Goal: Check status: Check status

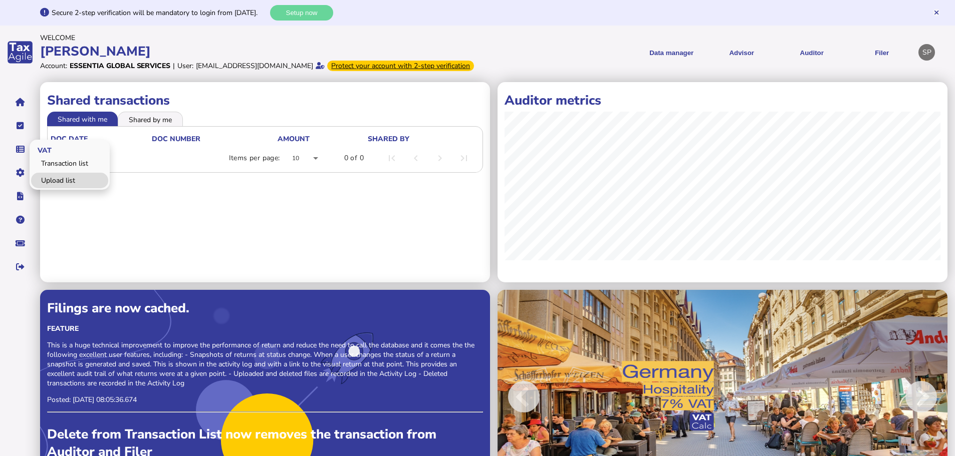
click at [64, 188] on link "Upload list" at bounding box center [69, 181] width 77 height 16
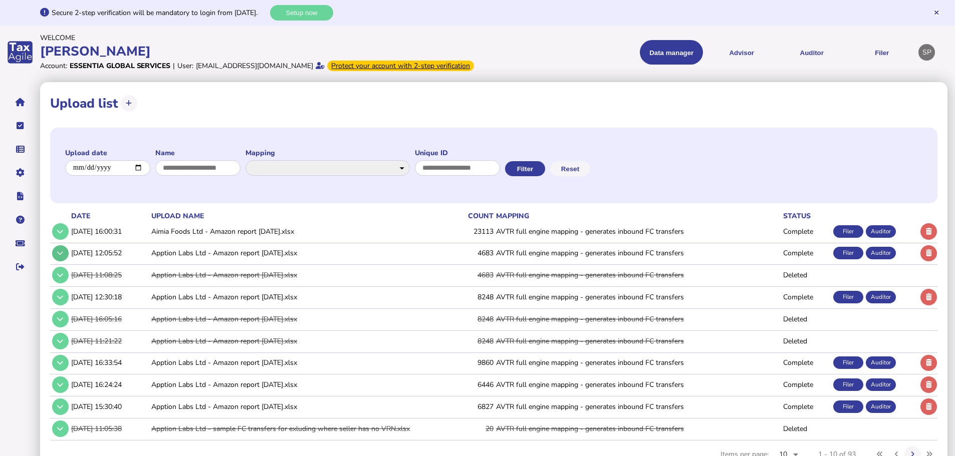
click at [65, 262] on button at bounding box center [60, 253] width 17 height 17
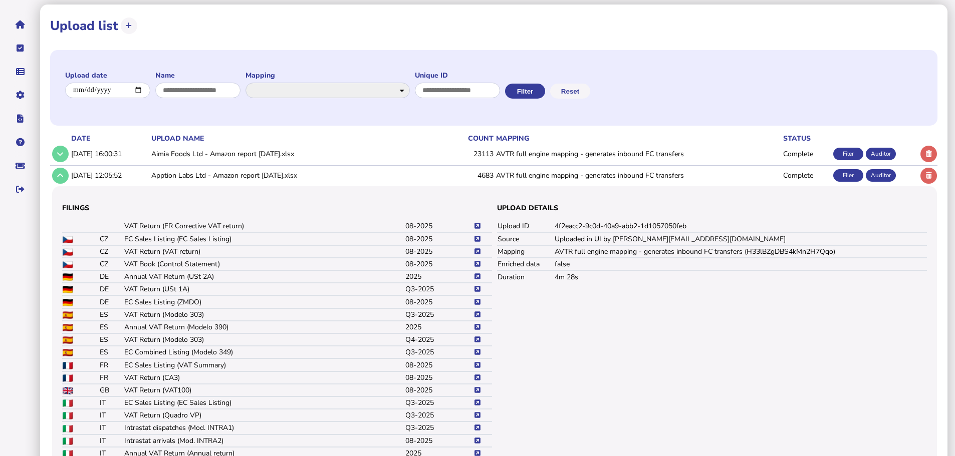
scroll to position [150, 0]
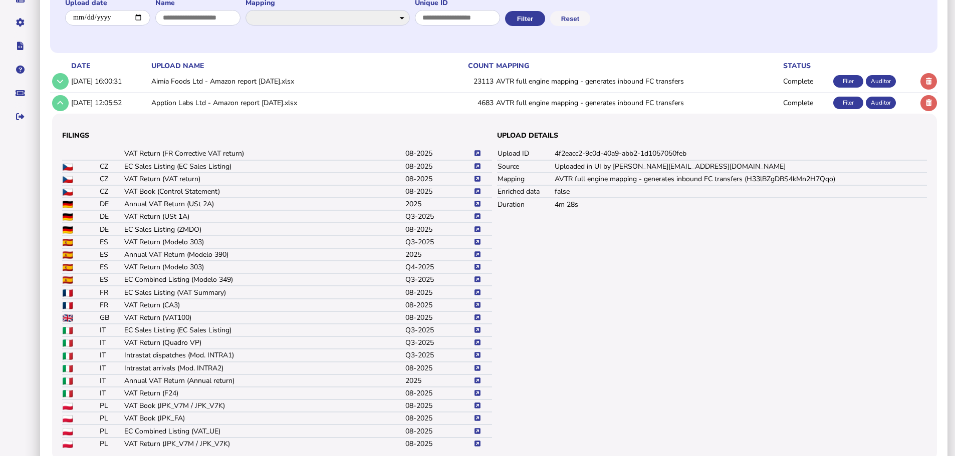
click at [475, 309] on icon at bounding box center [477, 305] width 6 height 7
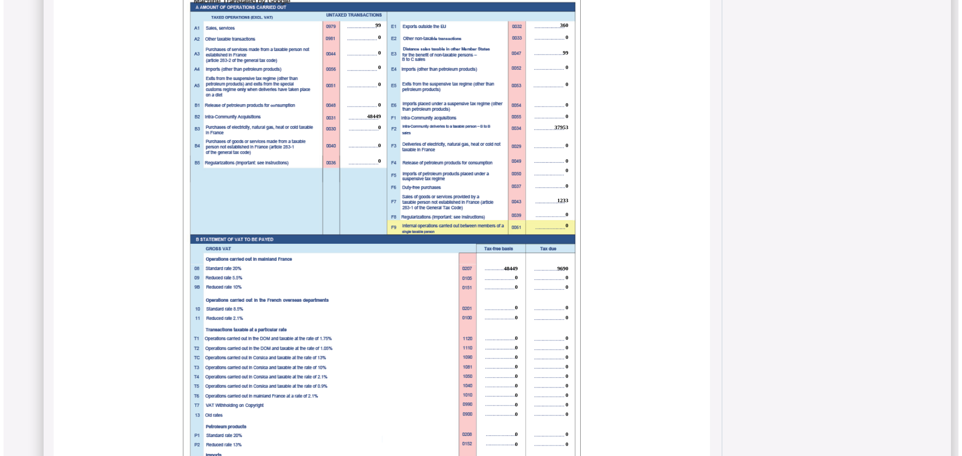
scroll to position [740, 0]
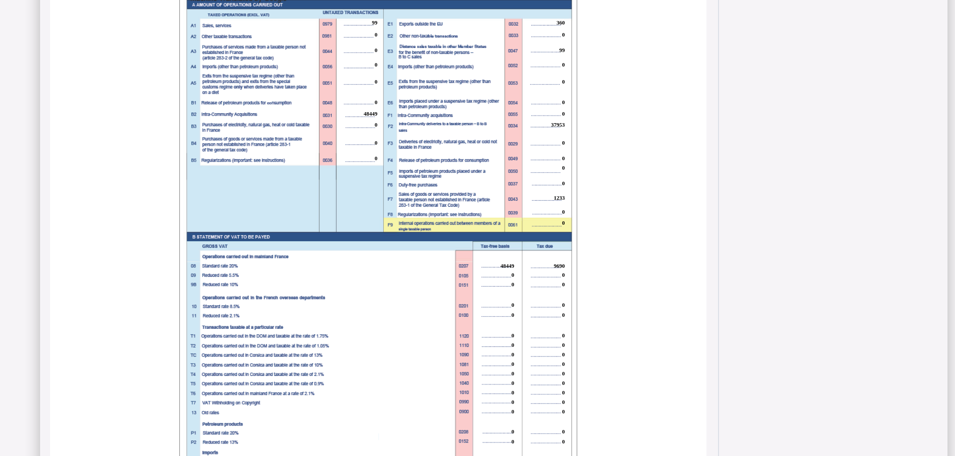
click at [559, 128] on span "37953" at bounding box center [558, 125] width 14 height 6
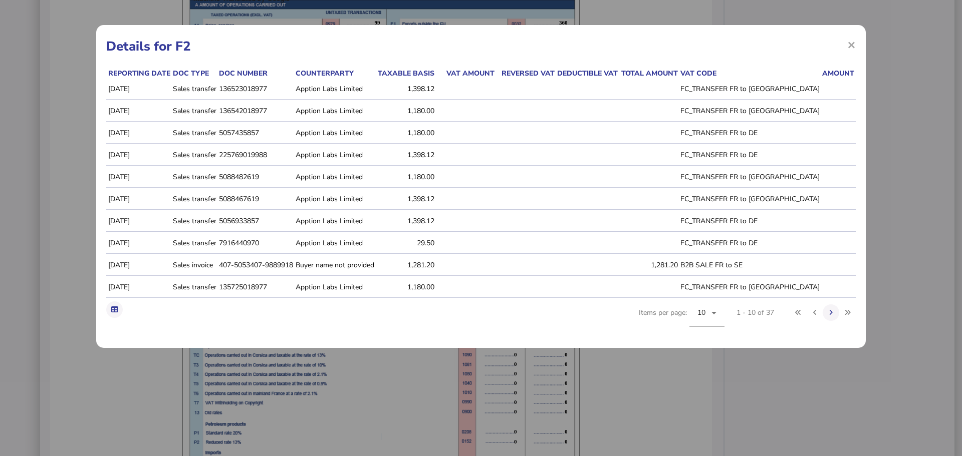
click at [902, 269] on icon at bounding box center [905, 265] width 7 height 7
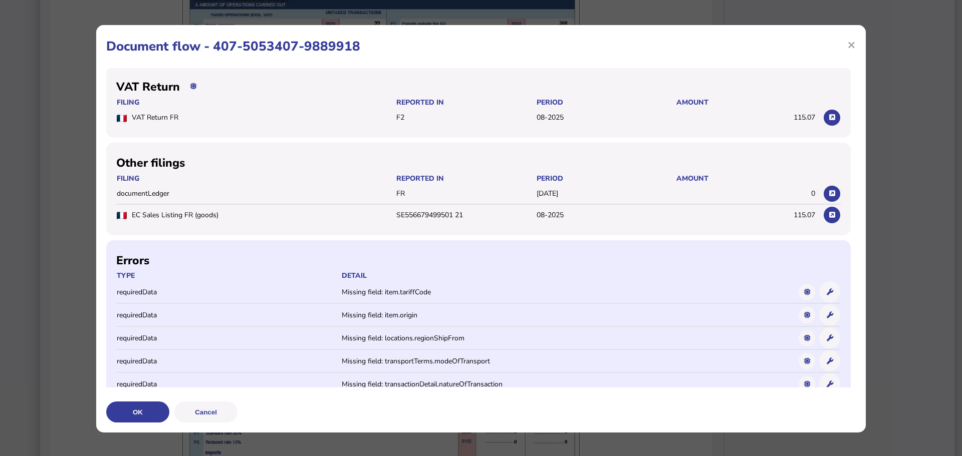
scroll to position [0, 0]
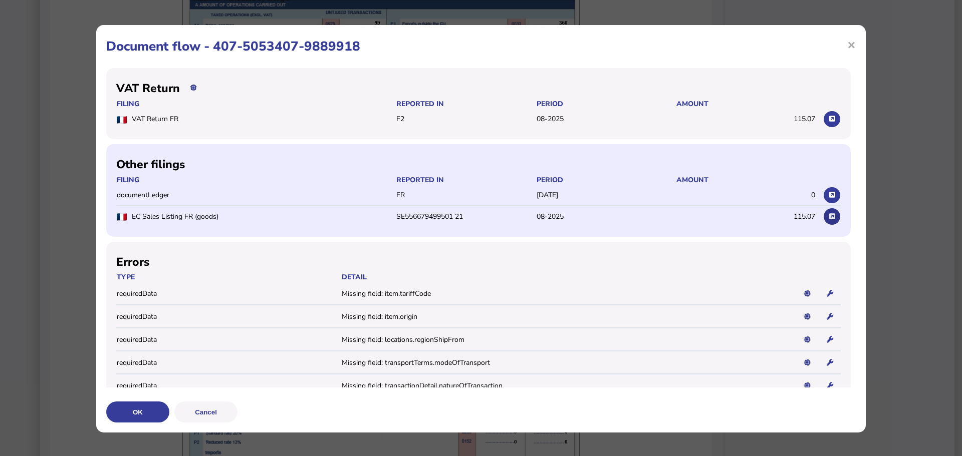
click at [824, 222] on button at bounding box center [832, 216] width 17 height 17
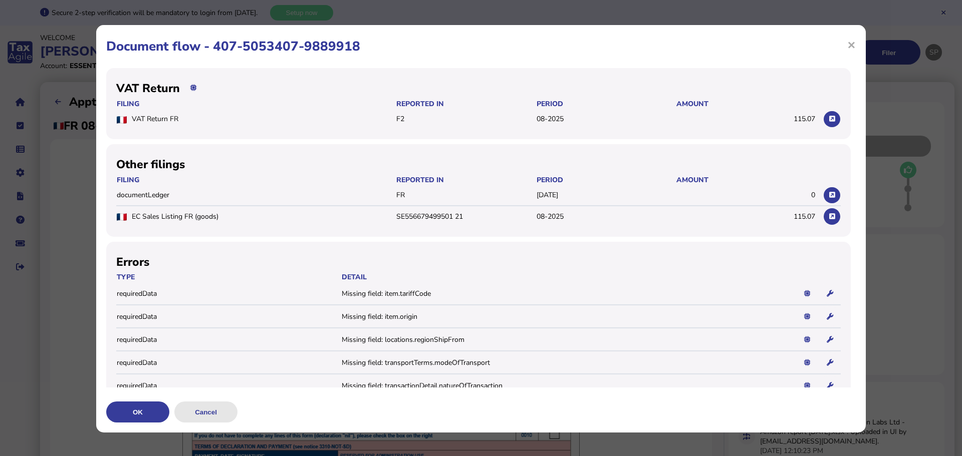
click at [199, 416] on button "Cancel" at bounding box center [205, 412] width 63 height 21
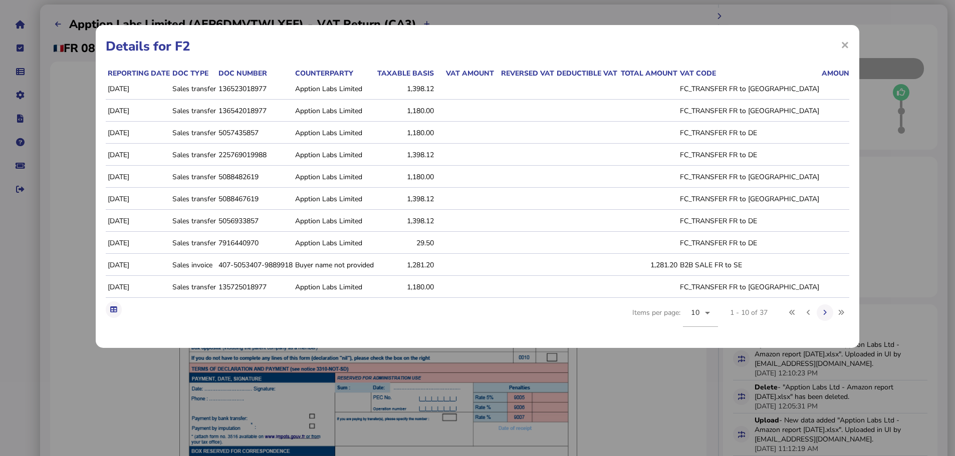
scroll to position [100, 0]
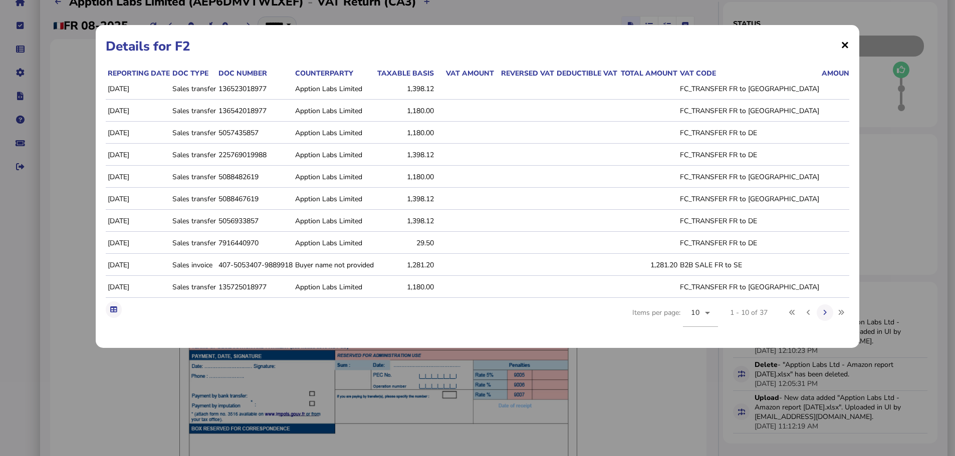
click at [845, 43] on span "×" at bounding box center [845, 44] width 9 height 19
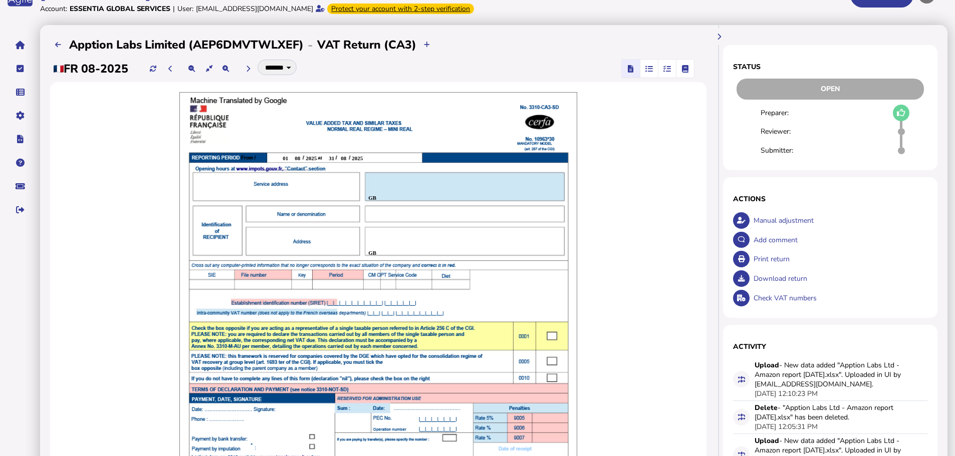
scroll to position [0, 0]
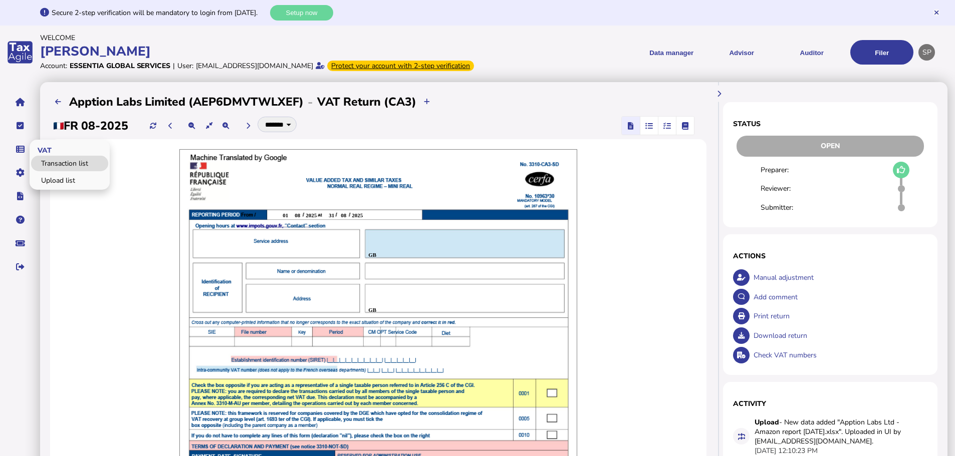
click at [62, 169] on link "Transaction list" at bounding box center [69, 164] width 77 height 16
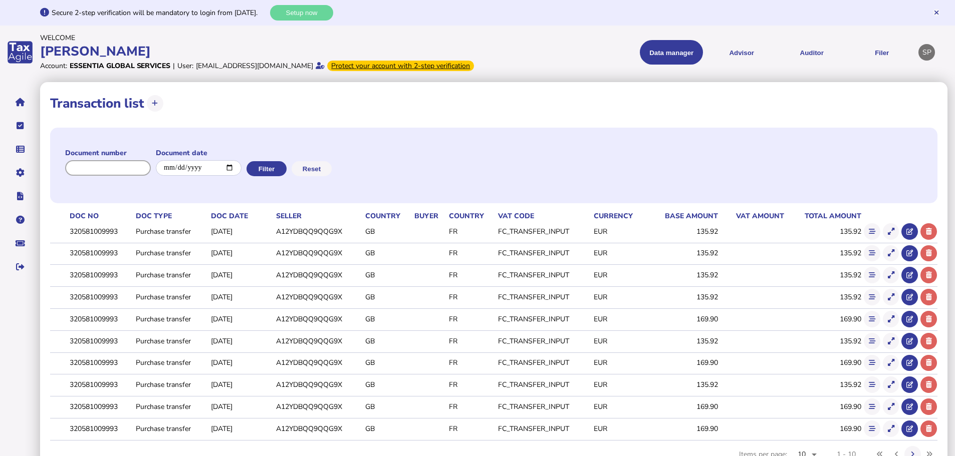
click at [148, 176] on input "input" at bounding box center [108, 168] width 86 height 16
paste input "**********"
type input "**********"
click at [281, 176] on button "Filter" at bounding box center [270, 168] width 40 height 15
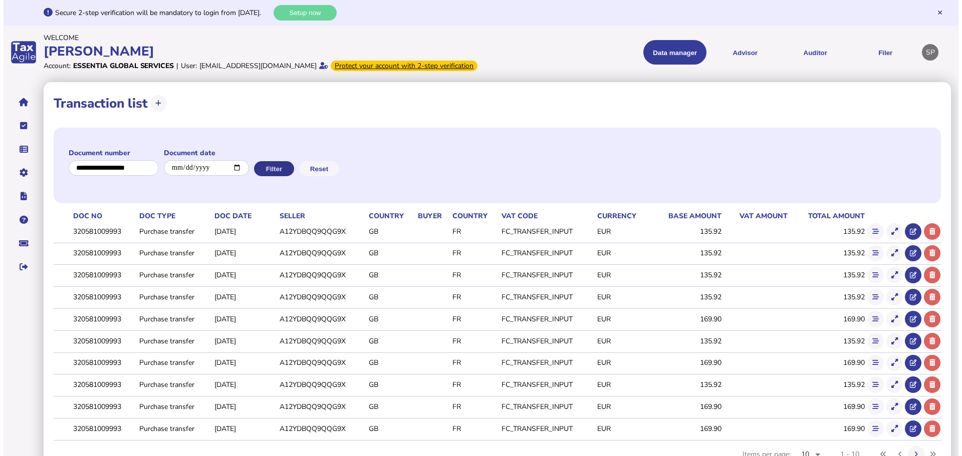
scroll to position [0, 0]
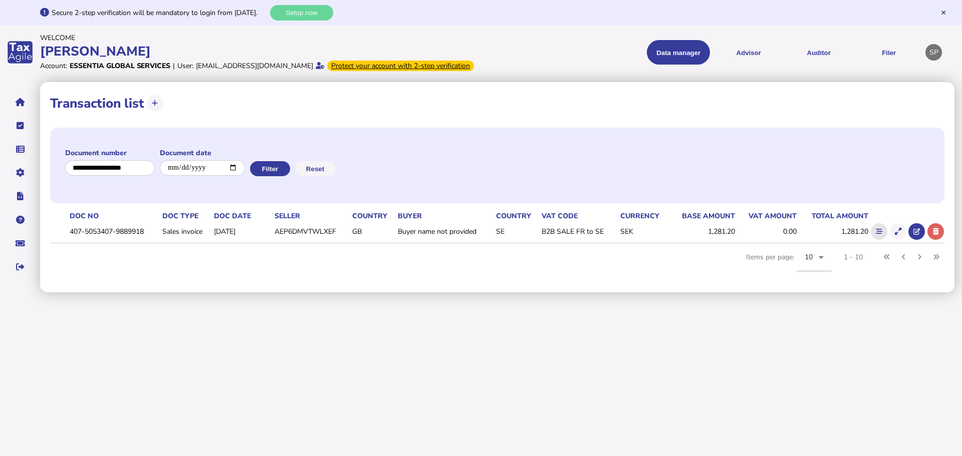
click at [879, 240] on button at bounding box center [879, 231] width 17 height 17
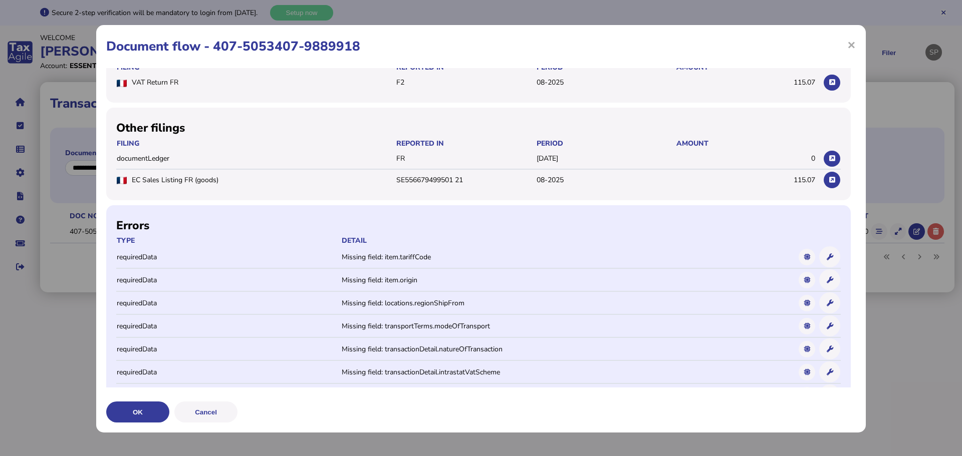
scroll to position [65, 0]
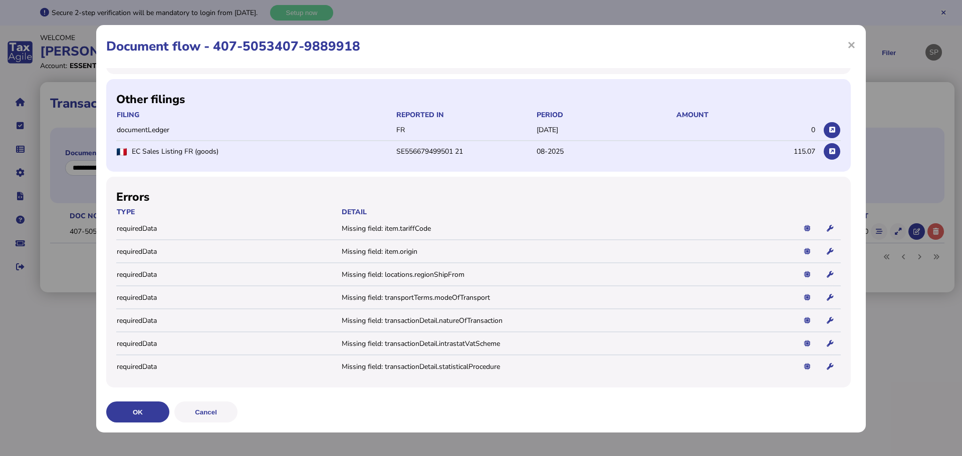
drag, startPoint x: 802, startPoint y: 151, endPoint x: 781, endPoint y: 151, distance: 21.5
click at [781, 151] on tr "EC Sales Listing FR (goods) SE556679499501 21 08-2025 115.07" at bounding box center [478, 151] width 724 height 21
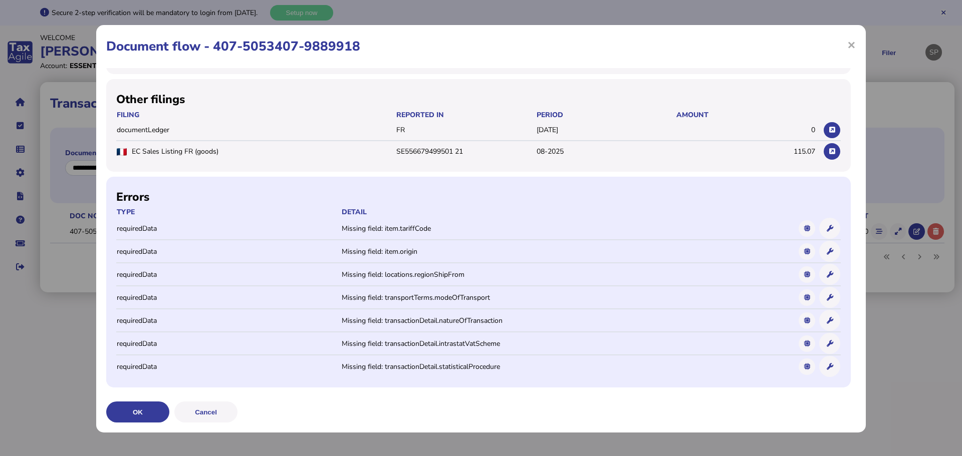
copy span "115.07"
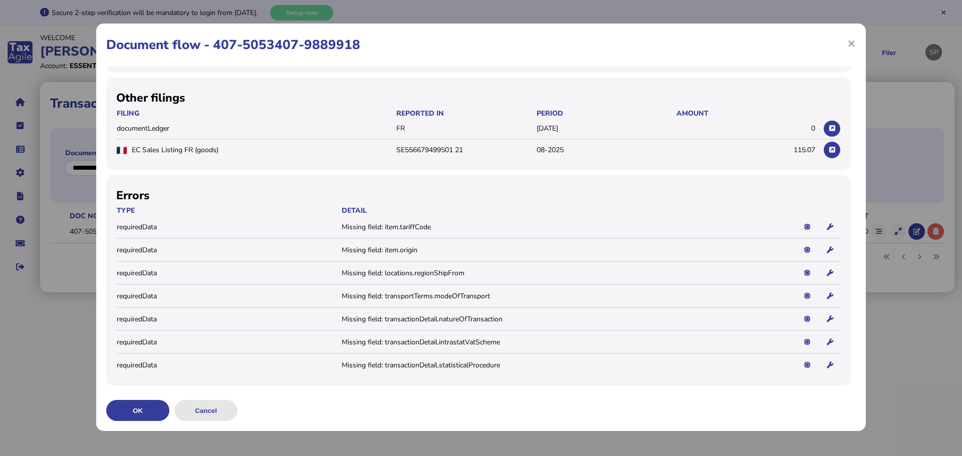
click at [204, 408] on button "Cancel" at bounding box center [205, 410] width 63 height 21
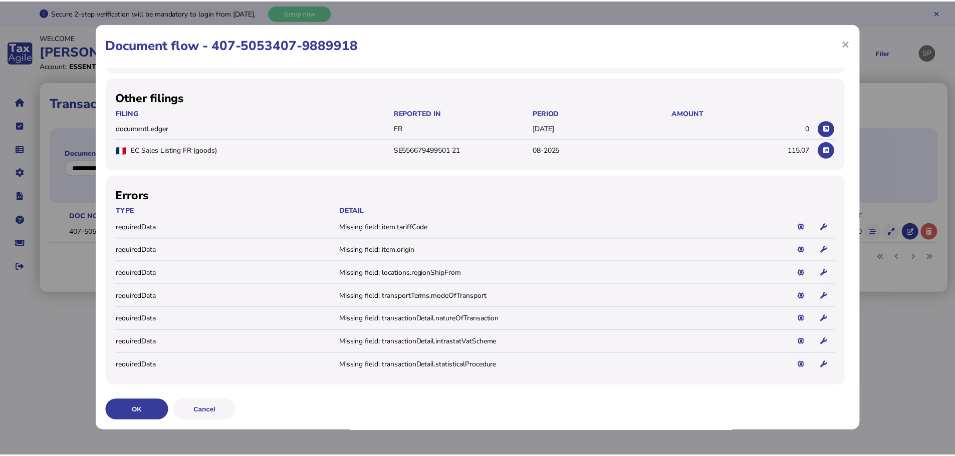
scroll to position [0, 0]
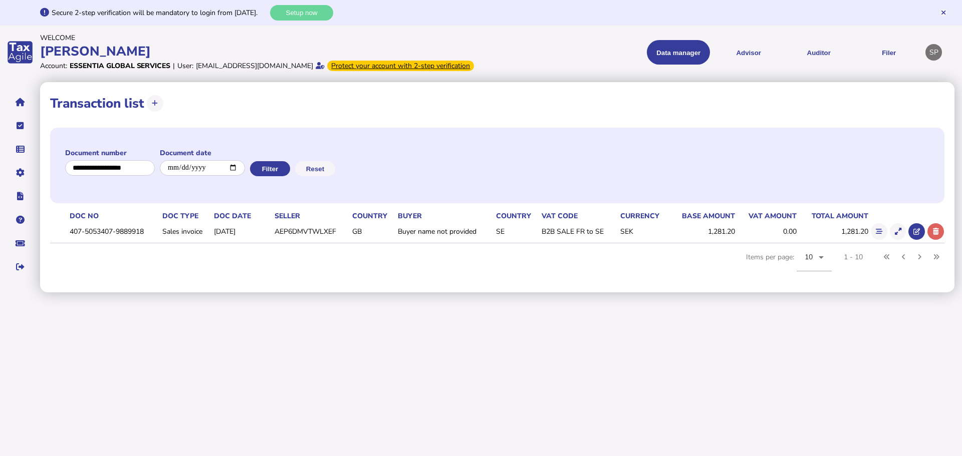
drag, startPoint x: 740, startPoint y: 243, endPoint x: 700, endPoint y: 243, distance: 39.6
click at [700, 242] on tr "407-5053407-9889918 Sales invoice [DATE] AEP6DMVTWLXEF GB Buyer name not provid…" at bounding box center [497, 231] width 894 height 21
copy td "1,281.20"
click at [60, 188] on link "Upload list" at bounding box center [69, 181] width 77 height 16
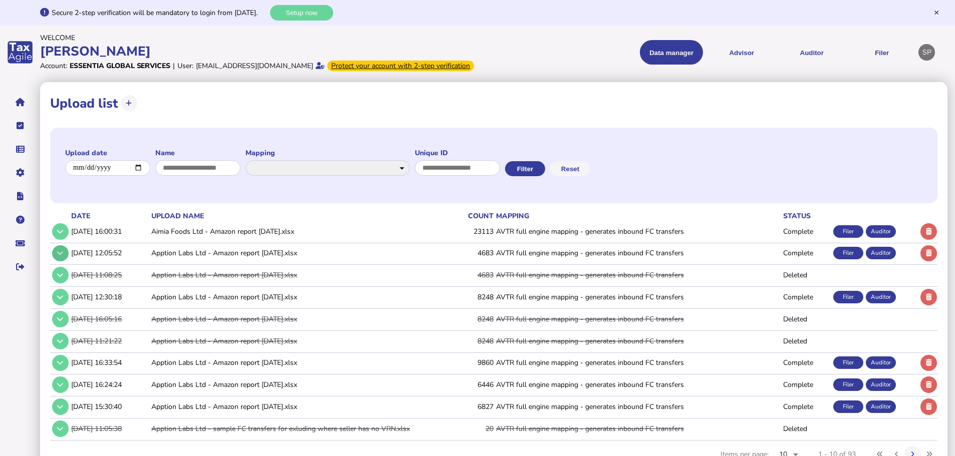
click at [60, 256] on icon at bounding box center [60, 253] width 6 height 7
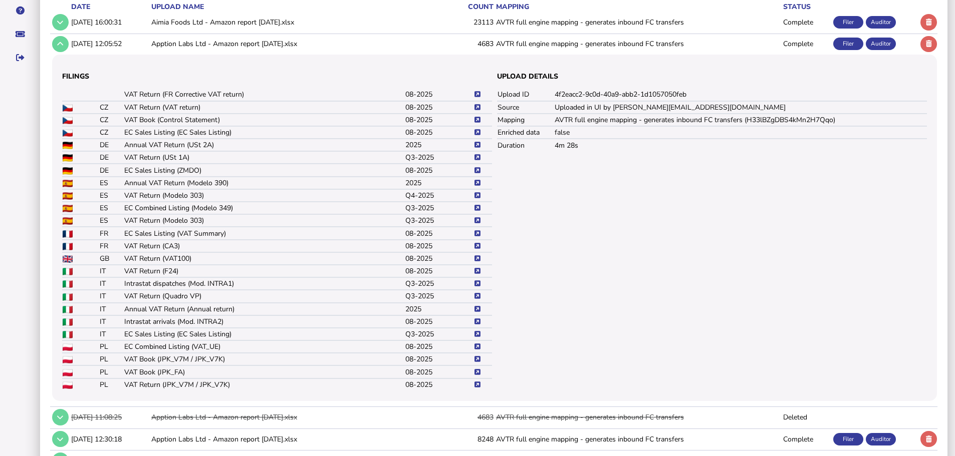
scroll to position [250, 0]
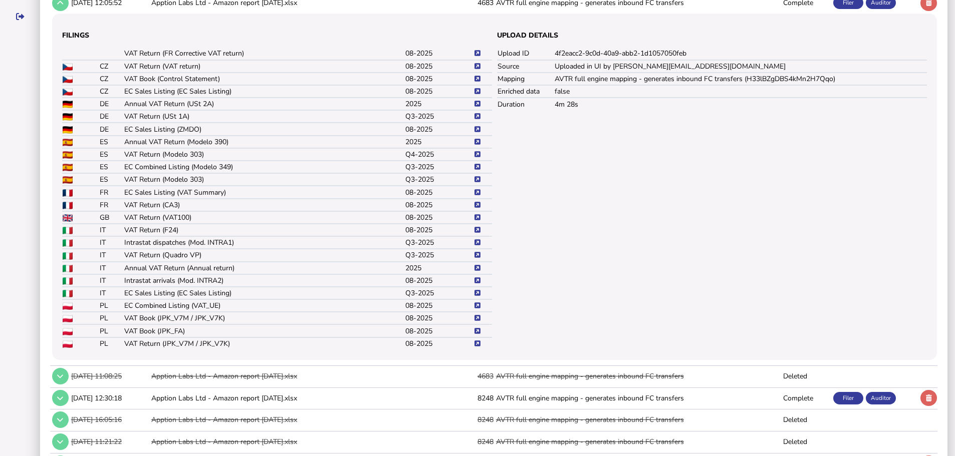
click at [480, 208] on icon at bounding box center [477, 205] width 6 height 7
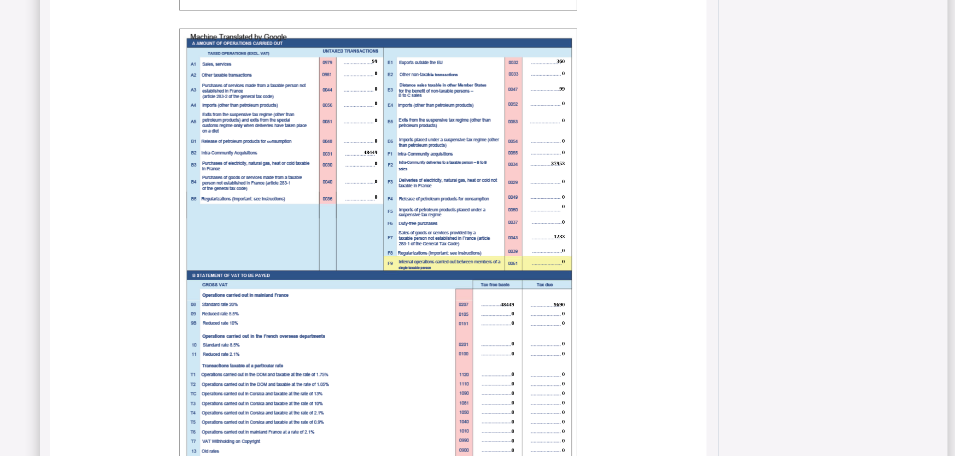
scroll to position [751, 0]
